Goal: Task Accomplishment & Management: Manage account settings

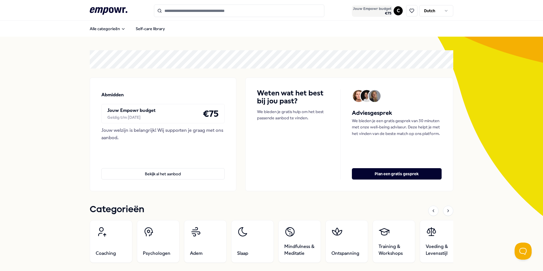
click at [376, 9] on span "Jouw Empowr budget" at bounding box center [372, 9] width 38 height 5
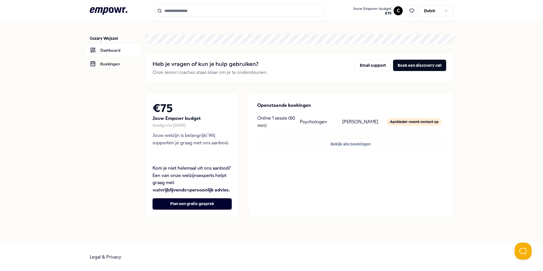
click at [428, 122] on div "Aanbieder neemt contact op" at bounding box center [414, 121] width 55 height 7
click at [450, 11] on html ".empowr-logo_svg__cls-1{fill:#03032f} Jouw Empowr budget € 75 C Dutch Cezary Wo…" at bounding box center [271, 135] width 543 height 271
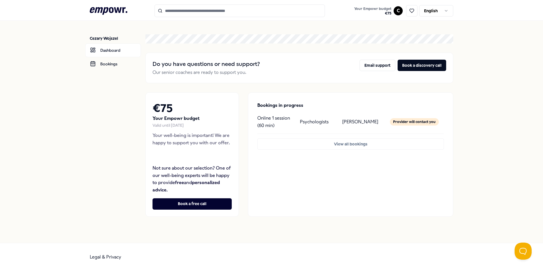
click at [335, 121] on div "Psychologists" at bounding box center [319, 122] width 38 height 14
click at [351, 145] on button "View all bookings" at bounding box center [350, 143] width 187 height 11
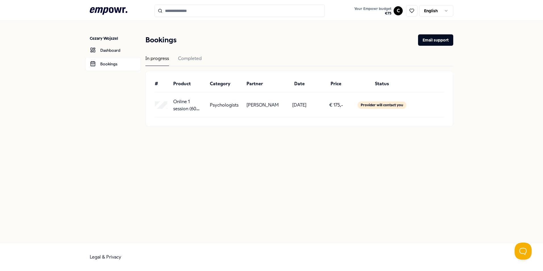
click at [450, 125] on div "# Product Category Partner Date Price Status Online 1 session (60 min) Psycholo…" at bounding box center [300, 98] width 308 height 55
click at [104, 13] on icon ".empowr-logo_svg__cls-1{fill:#03032f}" at bounding box center [109, 11] width 38 height 11
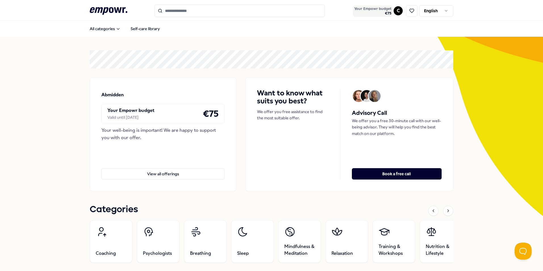
click at [364, 8] on span "Your Empowr budget" at bounding box center [372, 9] width 37 height 5
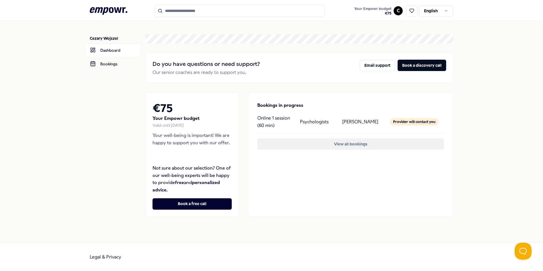
click at [335, 143] on button "View all bookings" at bounding box center [350, 143] width 187 height 11
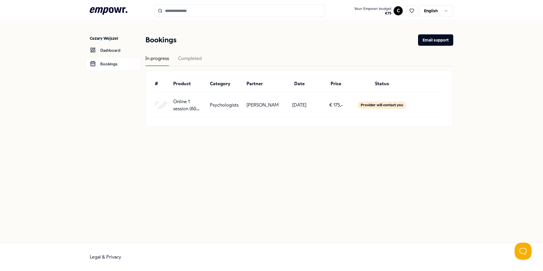
click at [366, 150] on div "Cezary Wojszel Dashboard Bookings Bookings Email support In progress Completed …" at bounding box center [271, 132] width 543 height 222
